Goal: Transaction & Acquisition: Purchase product/service

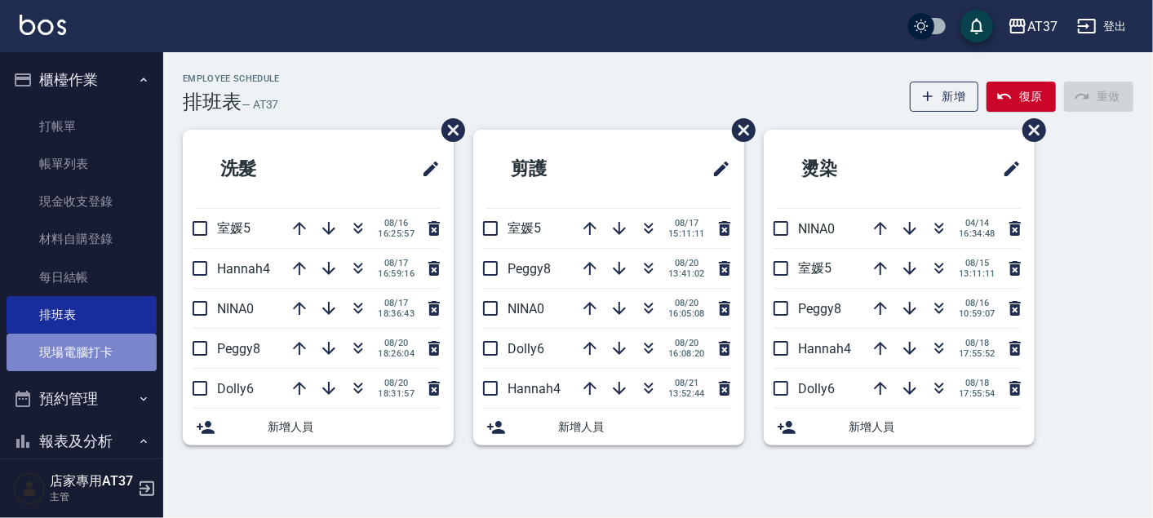
click at [82, 350] on link "現場電腦打卡" at bounding box center [82, 353] width 150 height 38
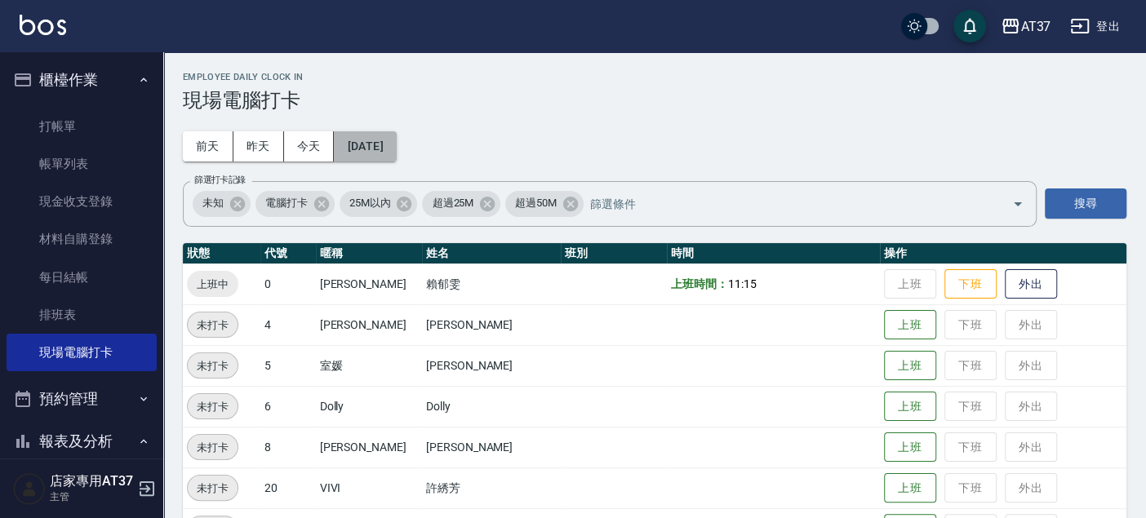
click at [396, 153] on button "2025/08/21" at bounding box center [365, 146] width 62 height 30
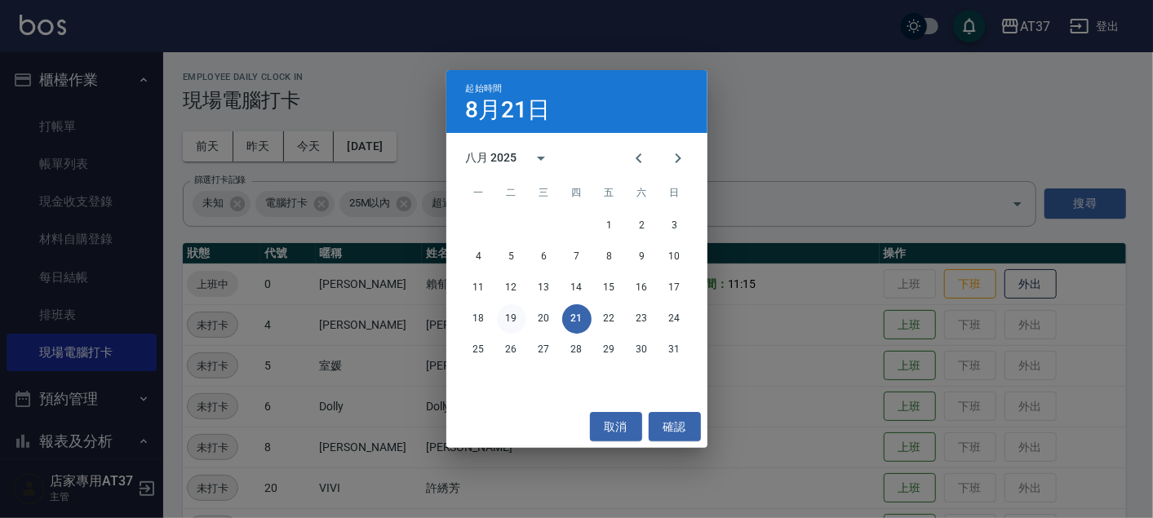
click at [509, 316] on button "19" at bounding box center [511, 318] width 29 height 29
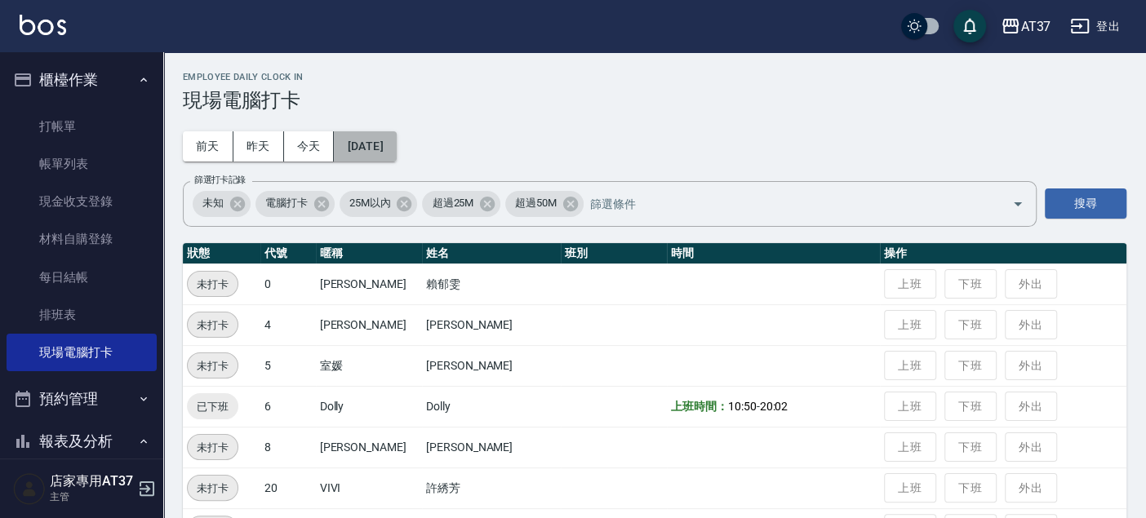
click at [396, 138] on button "2025/08/19" at bounding box center [365, 146] width 62 height 30
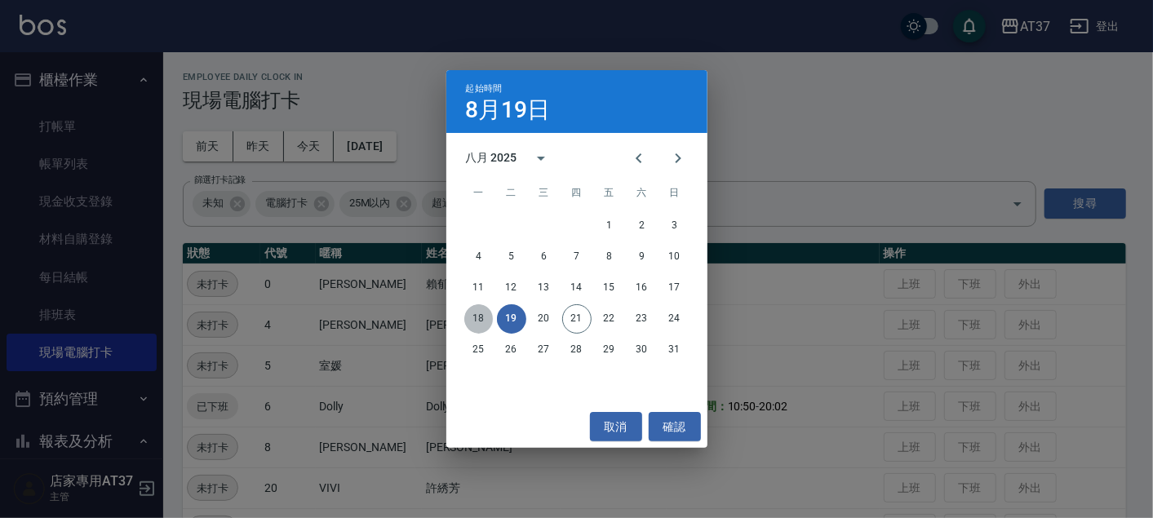
click at [479, 318] on button "18" at bounding box center [478, 318] width 29 height 29
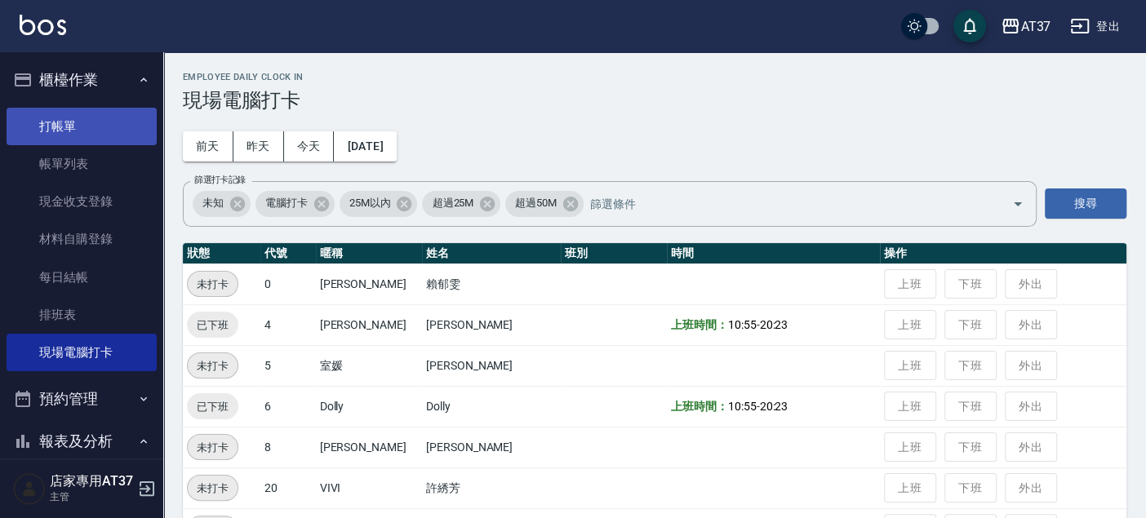
click at [102, 131] on link "打帳單" at bounding box center [82, 127] width 150 height 38
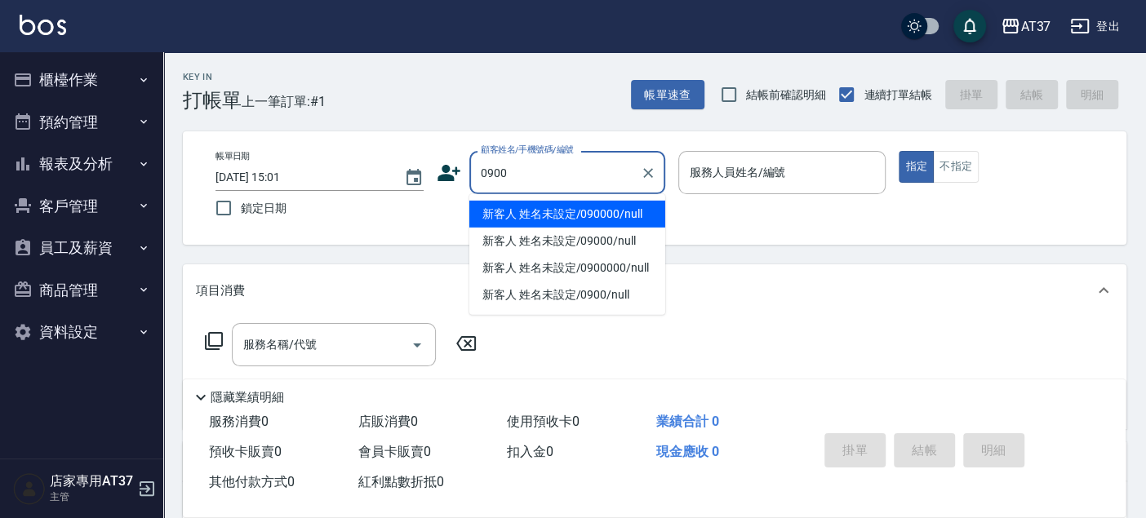
type input "新客人 姓名未設定/090000/null"
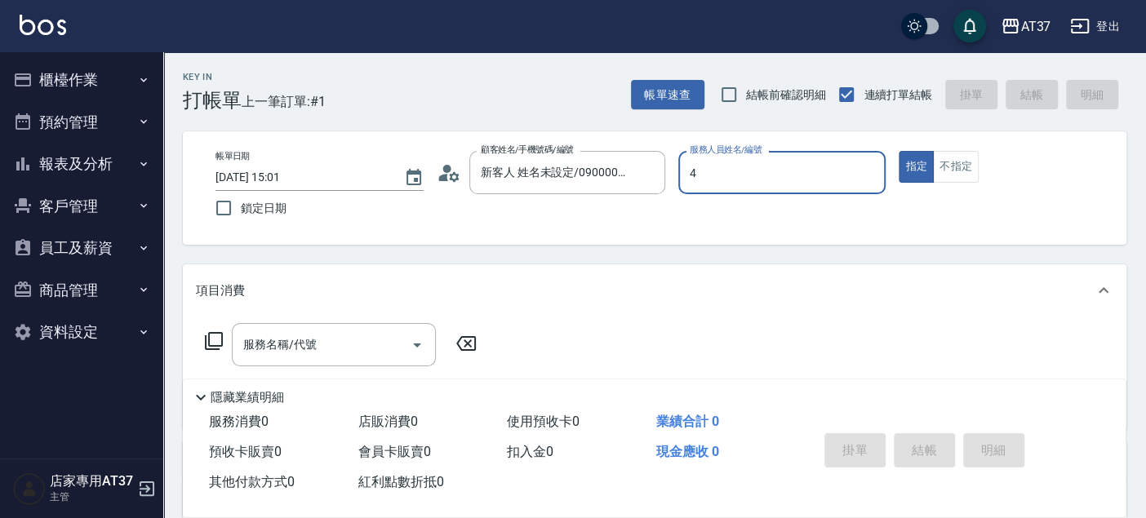
type input "[PERSON_NAME]-4"
type button "true"
type input "新客人 姓名未設定/0900/null"
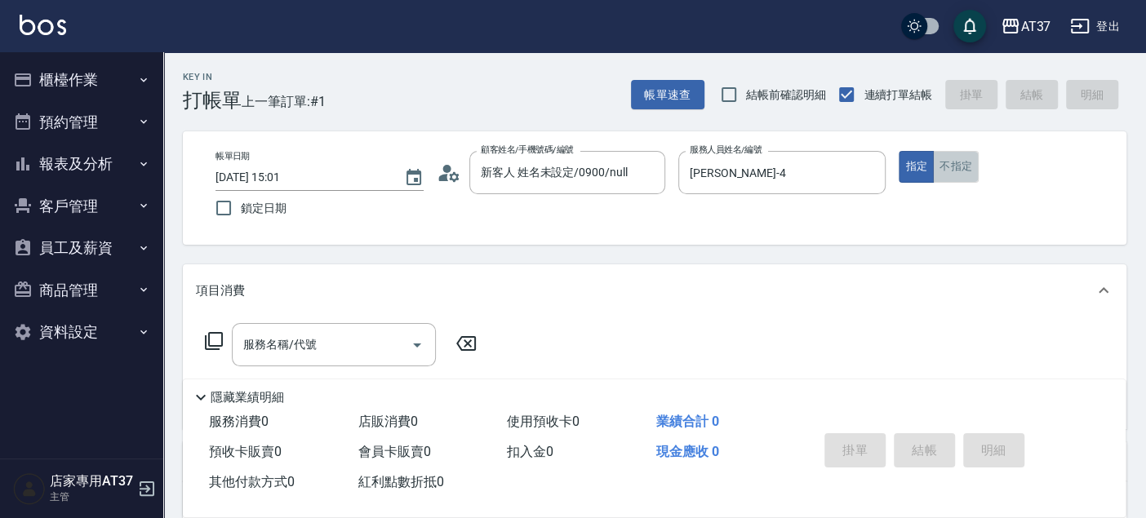
click at [953, 166] on button "不指定" at bounding box center [956, 167] width 46 height 32
click at [340, 335] on input "服務名稱/代號" at bounding box center [321, 345] width 165 height 29
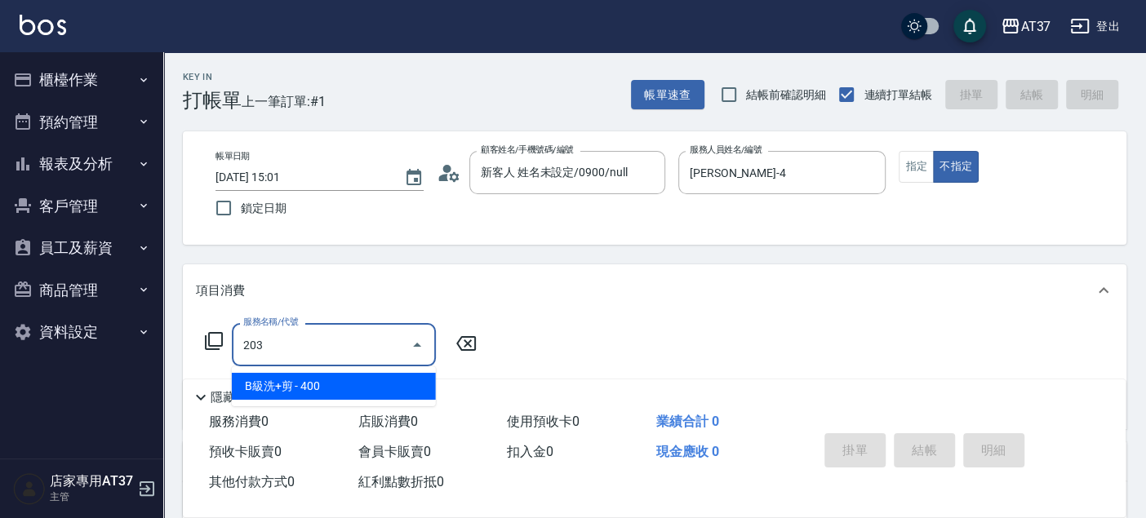
type input "B級洗+剪(203)"
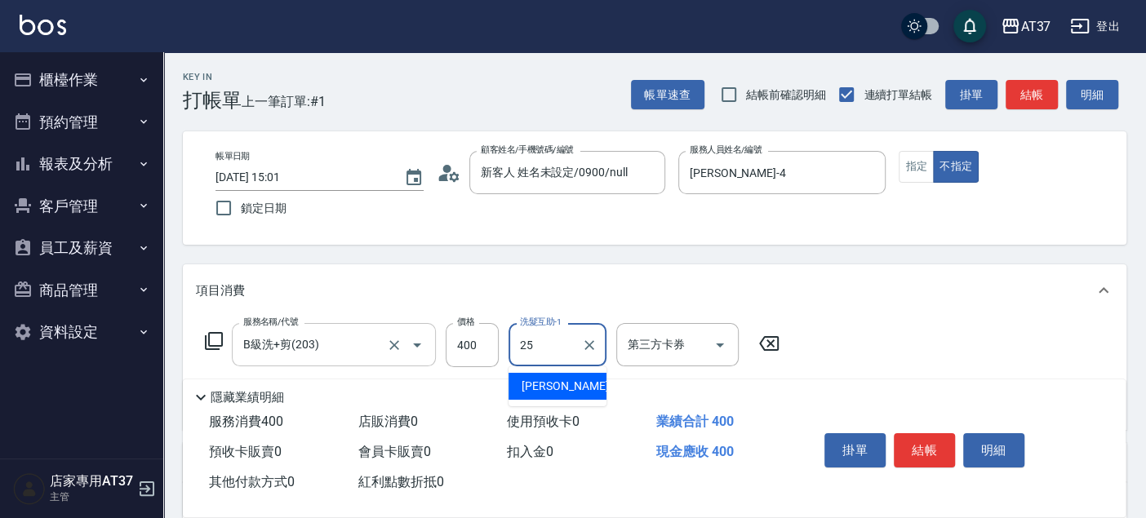
type input "[PERSON_NAME]-25"
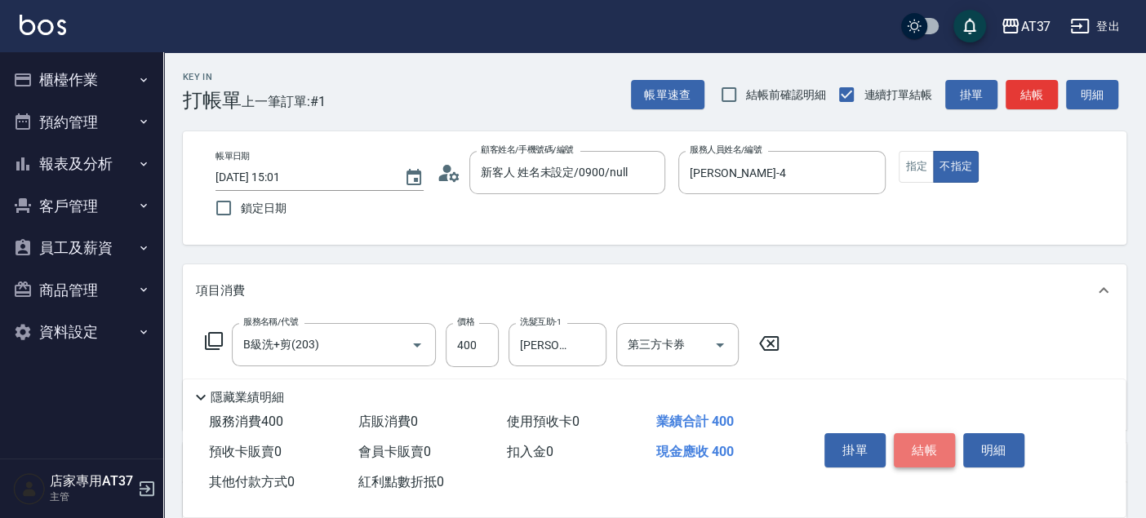
click at [909, 449] on button "結帳" at bounding box center [924, 450] width 61 height 34
